Goal: Find specific page/section: Find specific page/section

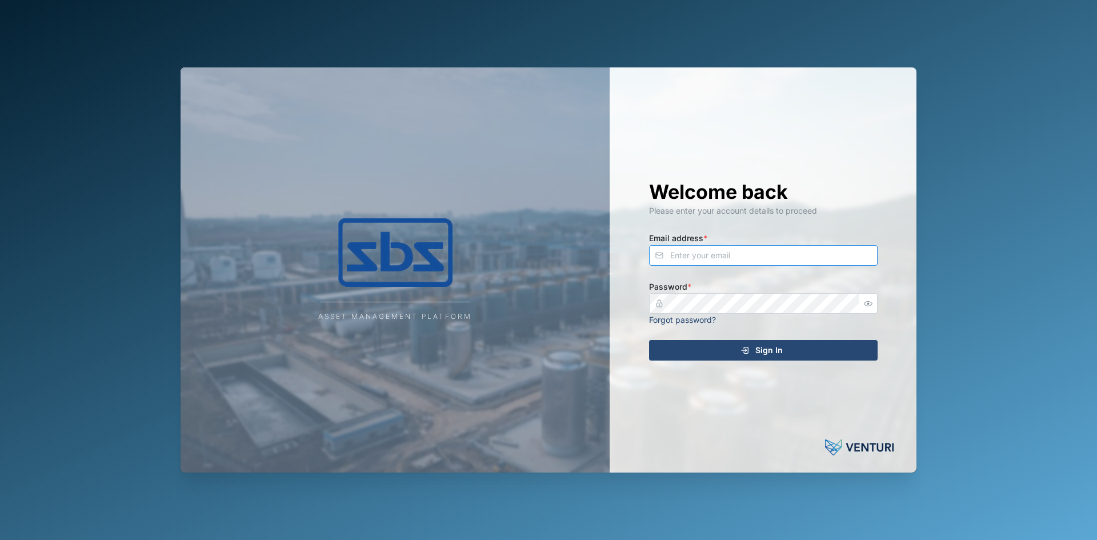
type input "[EMAIL_ADDRESS][DOMAIN_NAME]"
click at [783, 346] on div "Sign In" at bounding box center [762, 350] width 210 height 19
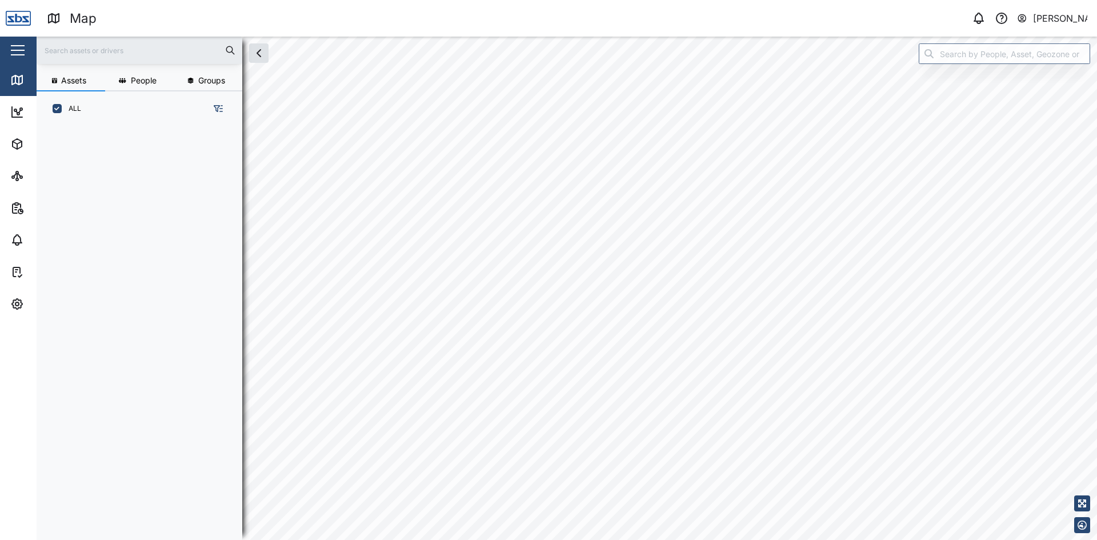
scroll to position [9, 9]
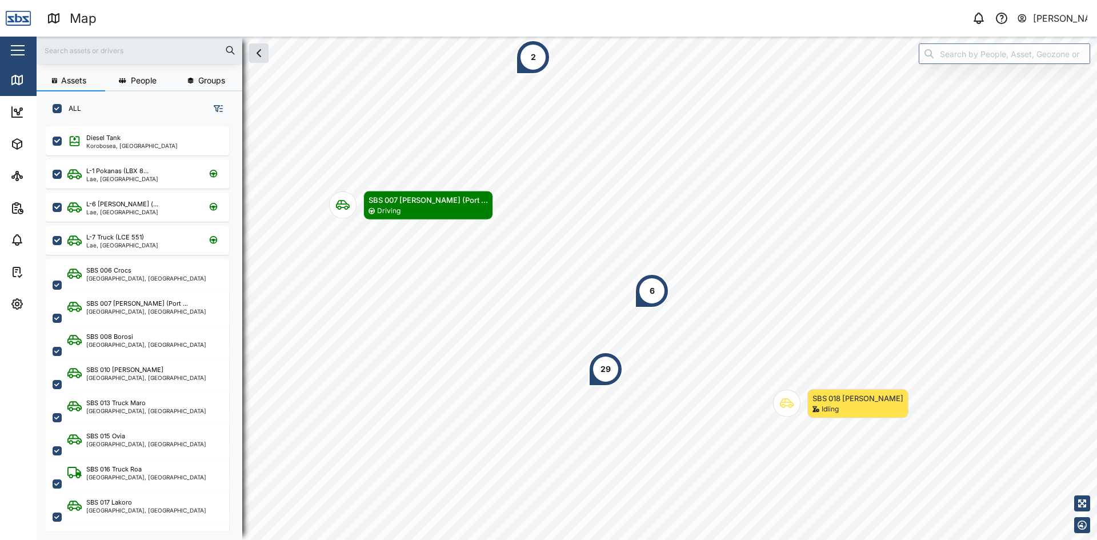
click at [530, 66] on div "2" at bounding box center [533, 57] width 34 height 34
click at [599, 37] on div "SBS 018 [PERSON_NAME] SBS 007 [PERSON_NAME] (Port ... Driving 29 6 2" at bounding box center [567, 37] width 1061 height 0
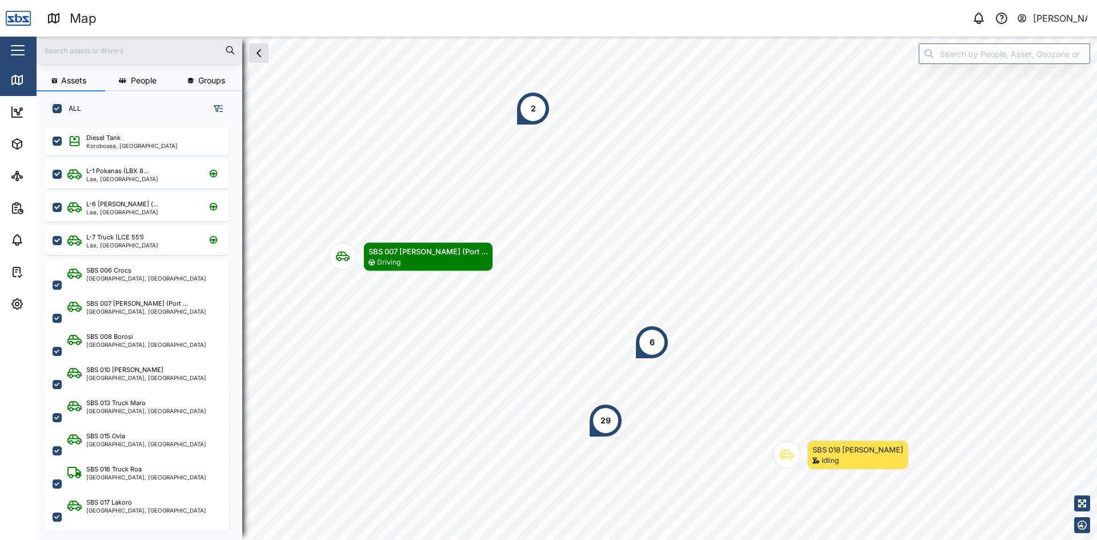
click at [527, 109] on div "2" at bounding box center [533, 108] width 34 height 34
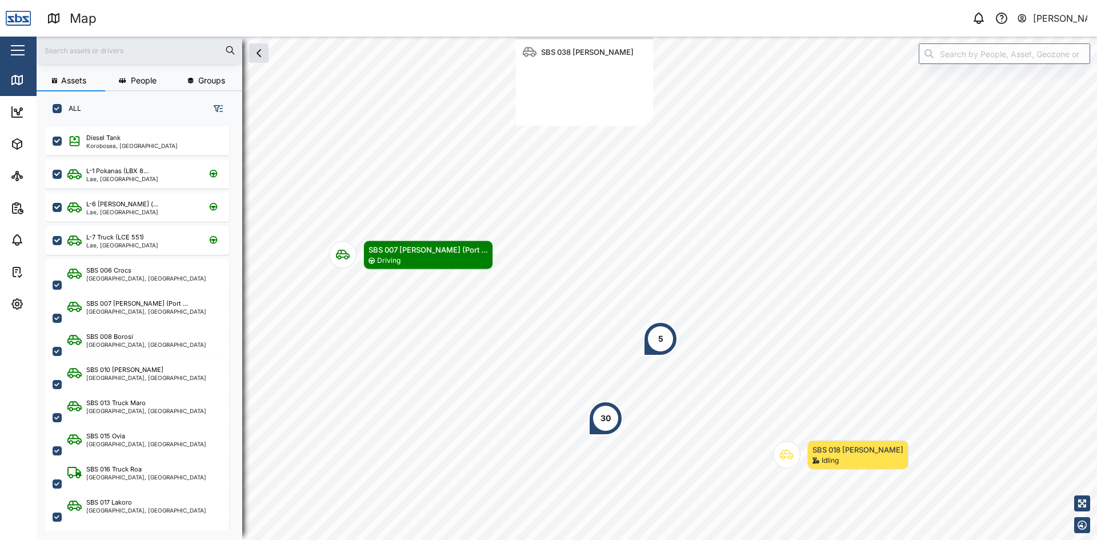
scroll to position [103, 129]
